Goal: Task Accomplishment & Management: Use online tool/utility

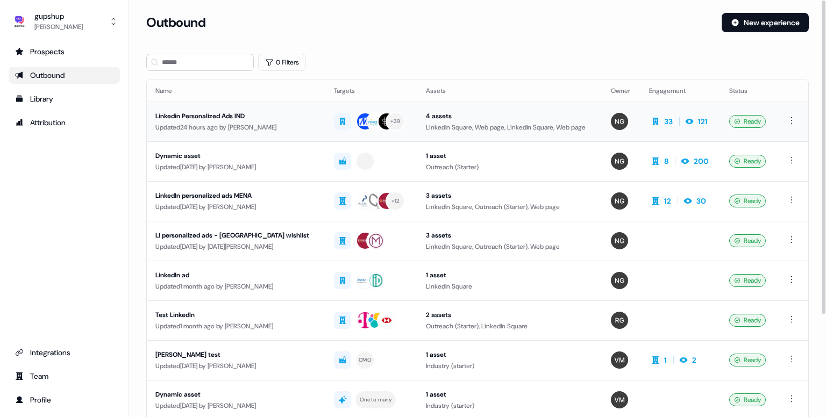
click at [213, 122] on div "Updated 24 hours ago by [PERSON_NAME]" at bounding box center [235, 127] width 161 height 11
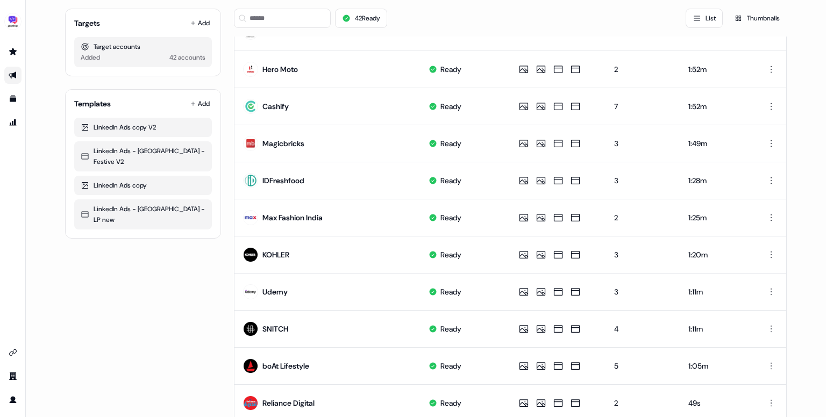
scroll to position [501, 0]
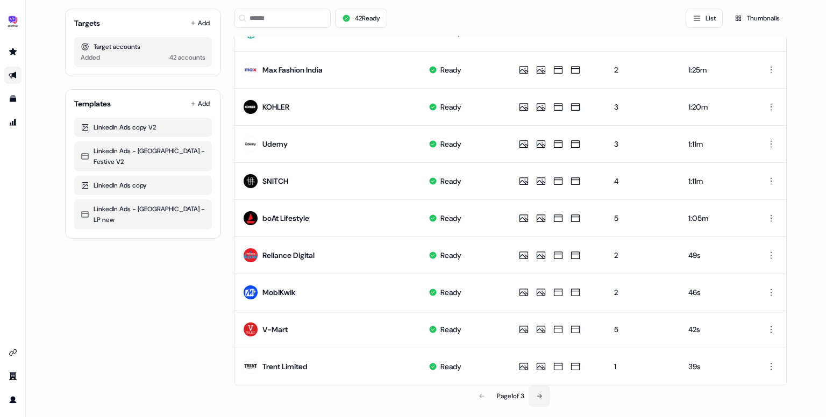
click at [535, 391] on button at bounding box center [539, 396] width 22 height 22
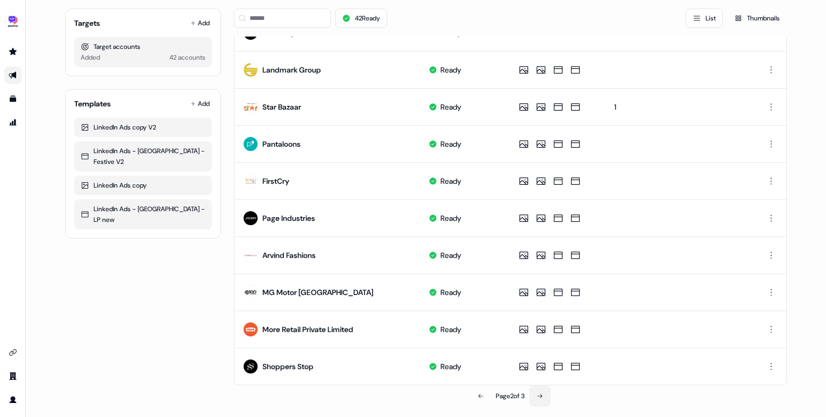
click at [537, 396] on button at bounding box center [540, 396] width 22 height 22
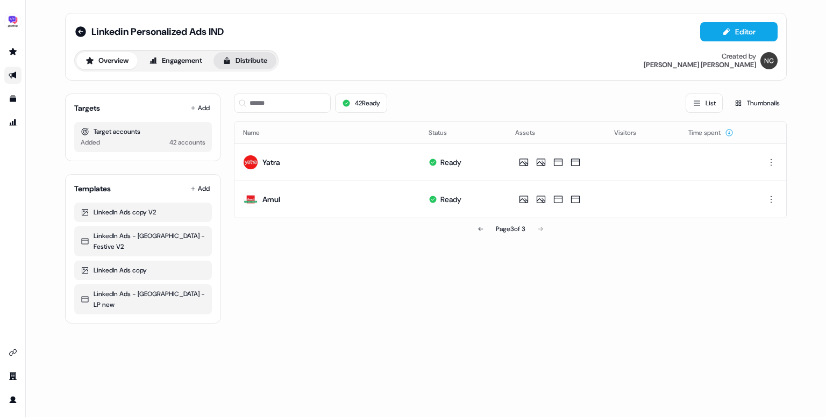
click at [252, 66] on button "Distribute" at bounding box center [244, 60] width 63 height 17
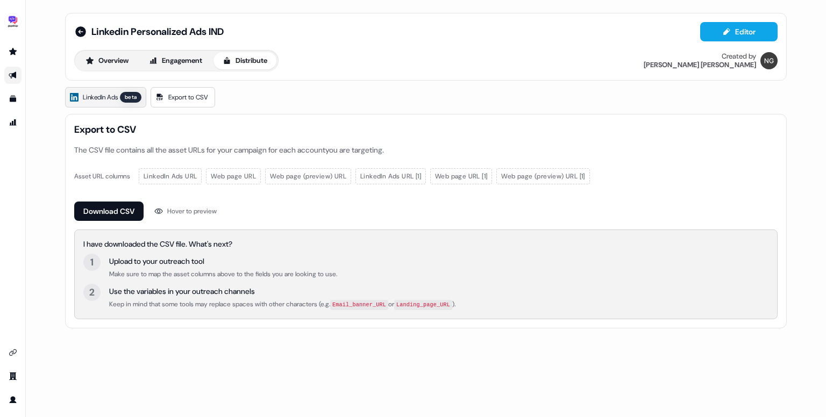
click at [110, 97] on span "LinkedIn Ads" at bounding box center [100, 97] width 35 height 11
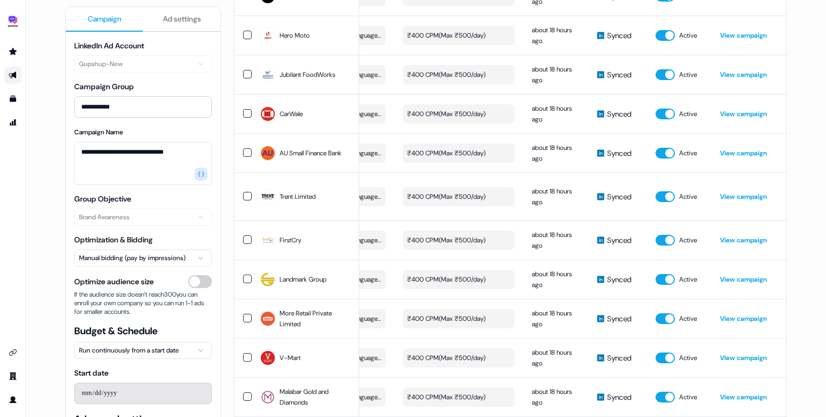
scroll to position [1454, 0]
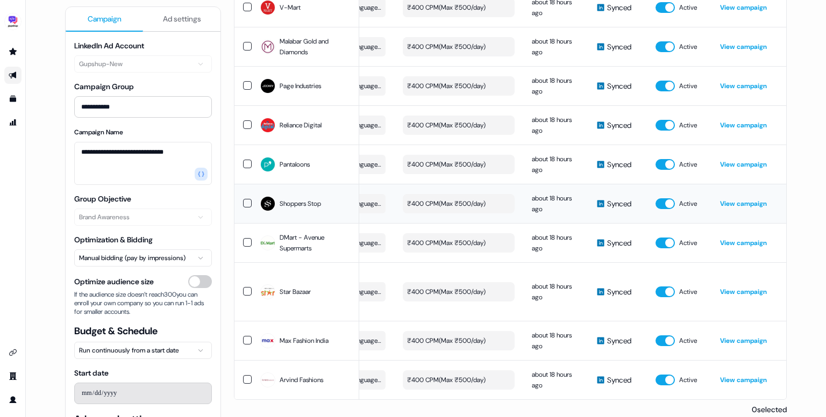
click at [744, 199] on link "View campaign" at bounding box center [743, 203] width 47 height 9
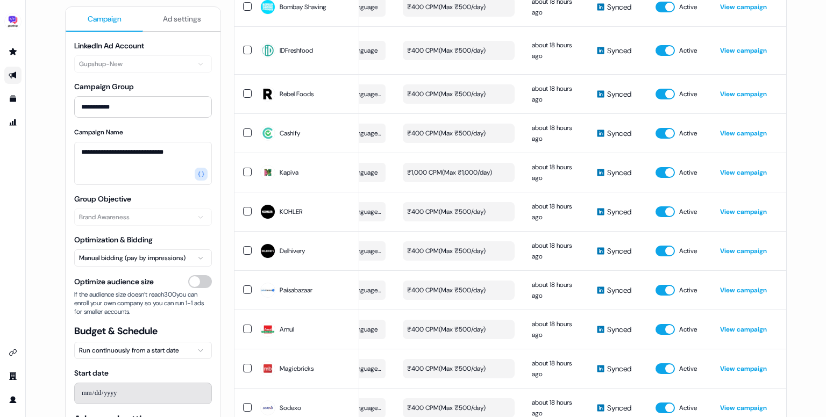
scroll to position [0, 0]
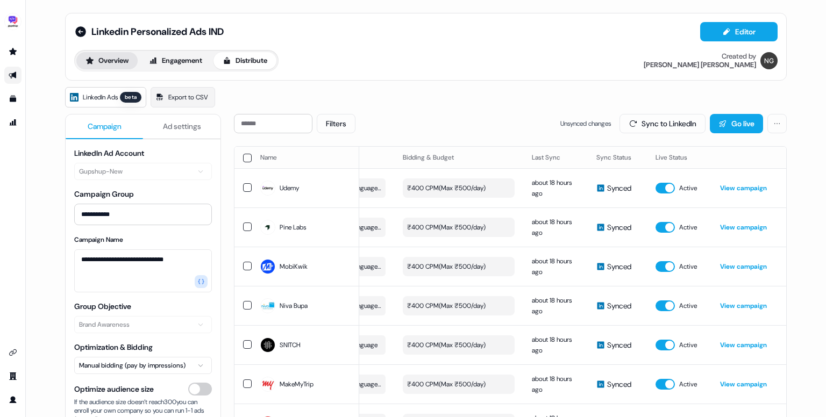
click at [117, 63] on button "Overview" at bounding box center [106, 60] width 61 height 17
